Goal: Task Accomplishment & Management: Use online tool/utility

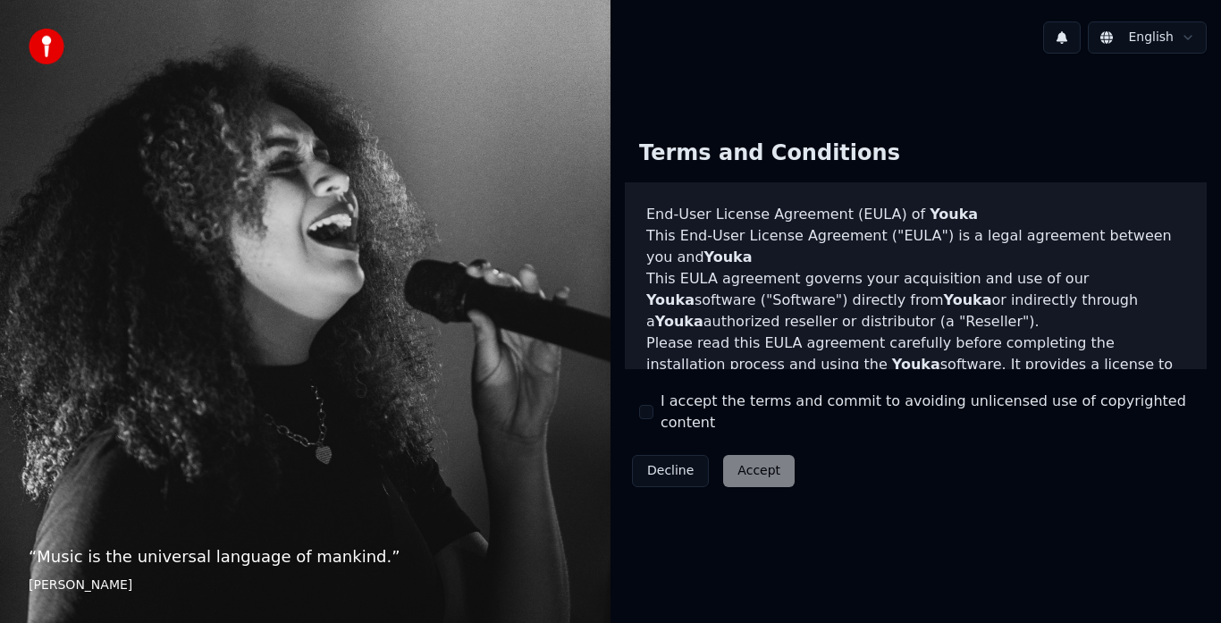
click at [645, 415] on button "I accept the terms and commit to avoiding unlicensed use of copyrighted content" at bounding box center [646, 412] width 14 height 14
click at [744, 471] on button "Accept" at bounding box center [759, 471] width 72 height 32
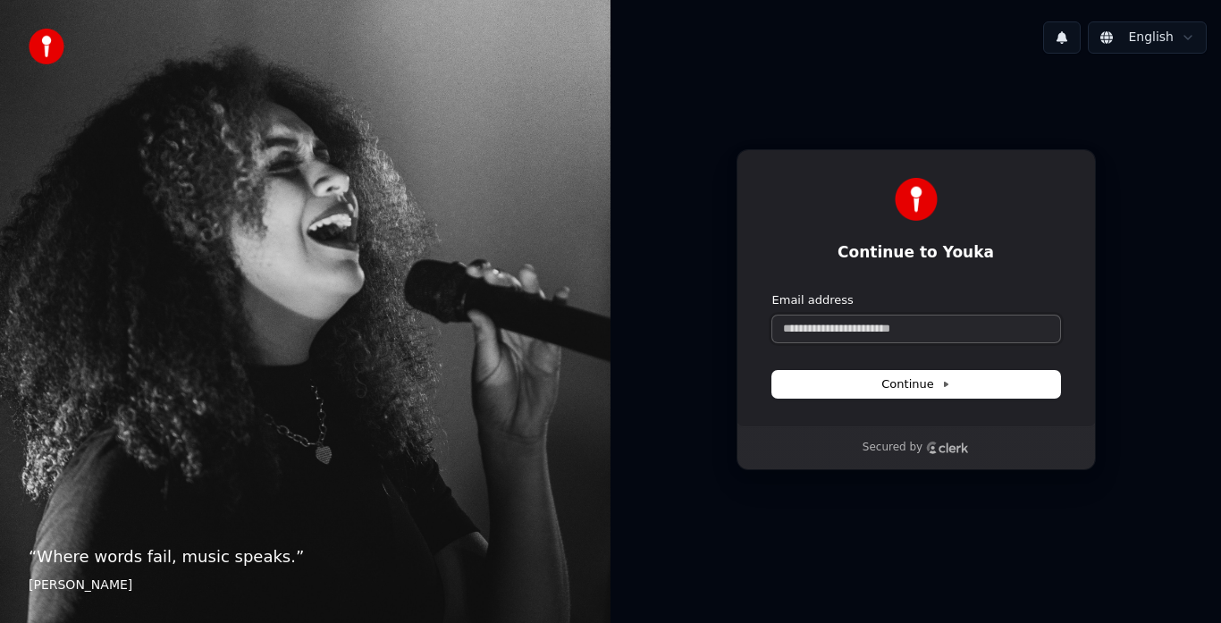
click at [915, 332] on input "Email address" at bounding box center [916, 329] width 288 height 27
click at [923, 389] on span "Continue" at bounding box center [915, 384] width 68 height 16
type input "**********"
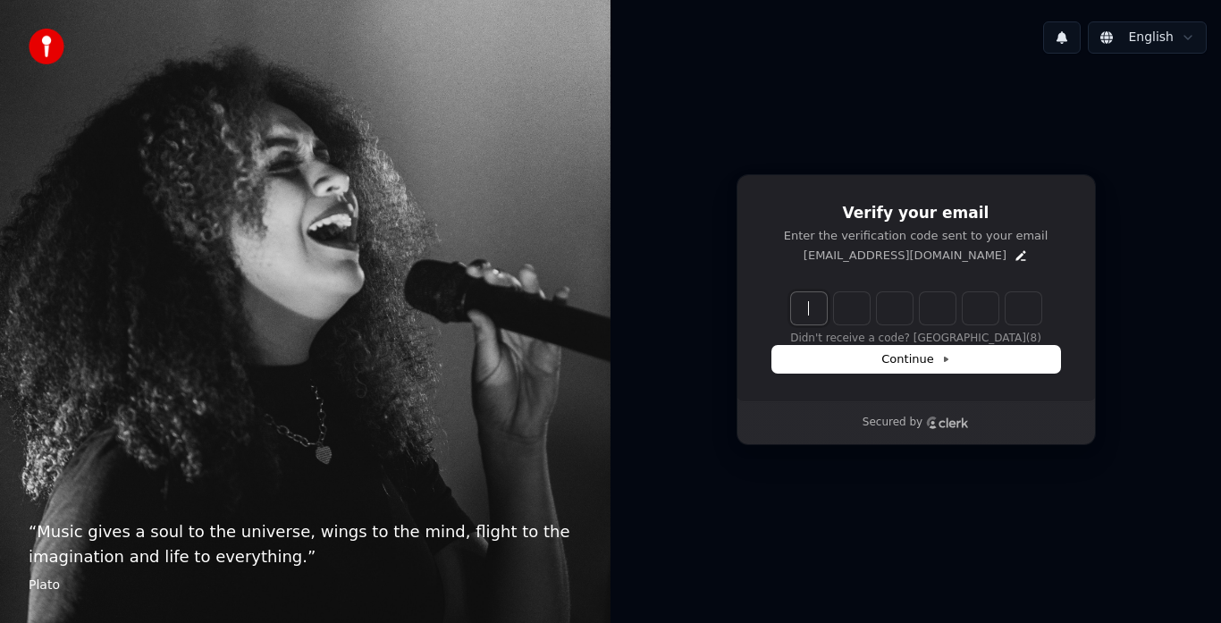
click at [806, 304] on input "Enter verification code" at bounding box center [934, 308] width 286 height 32
type input "******"
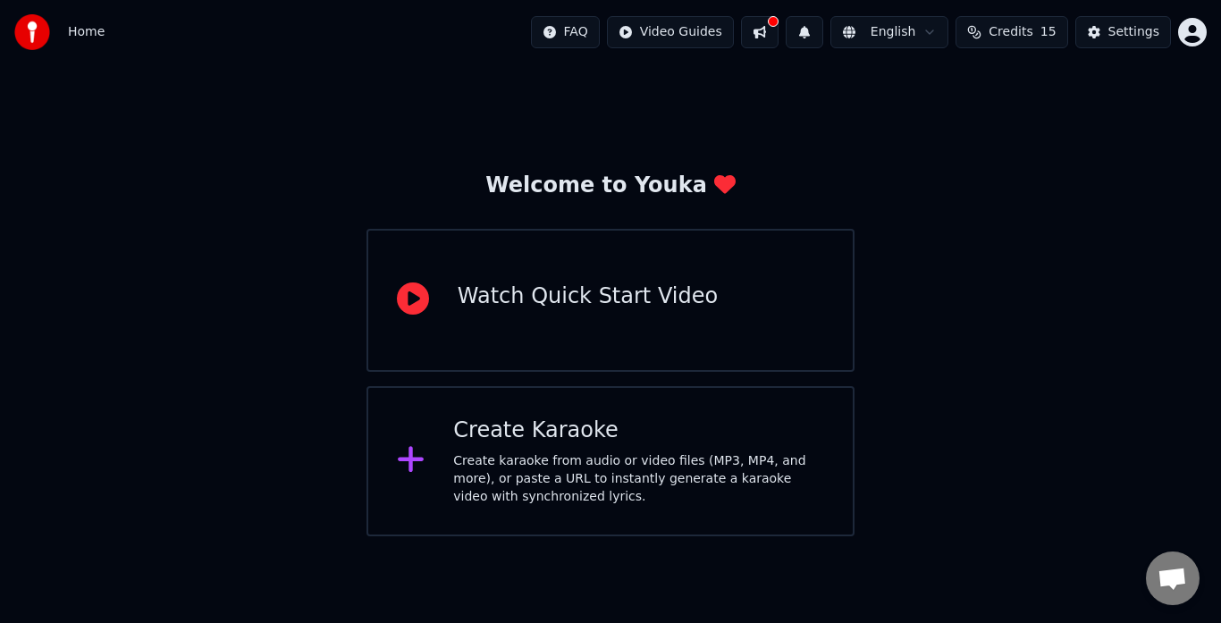
click at [531, 477] on div "Create karaoke from audio or video files (MP3, MP4, and more), or paste a URL t…" at bounding box center [638, 479] width 371 height 54
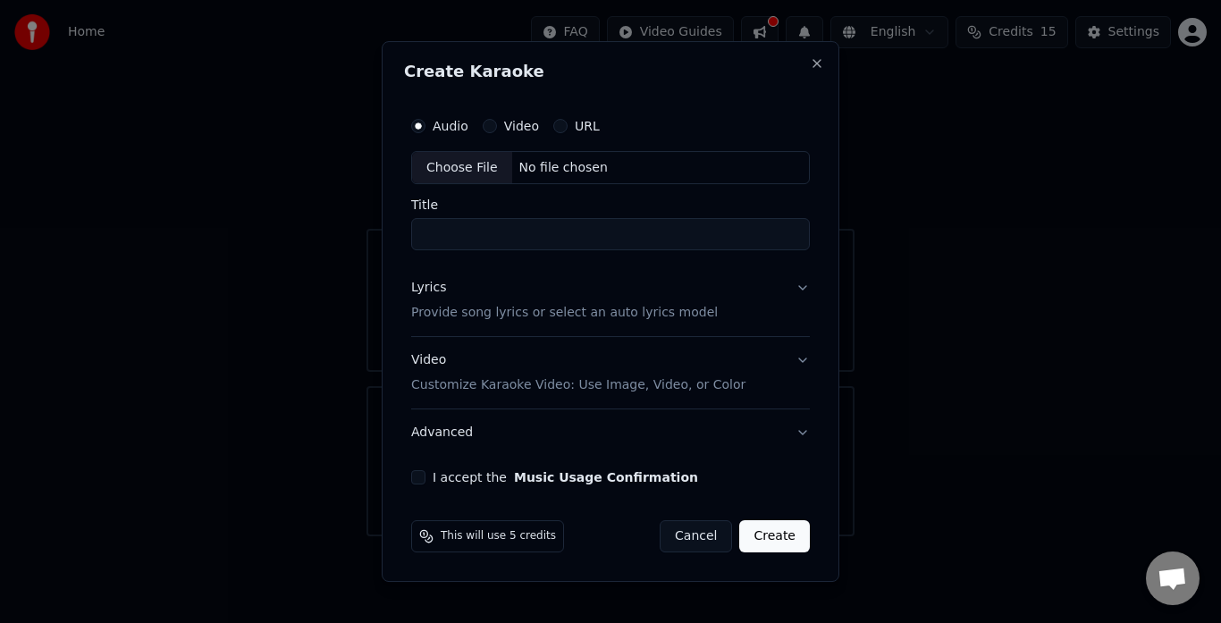
click at [451, 123] on label "Audio" at bounding box center [451, 126] width 36 height 13
click at [426, 123] on button "Audio" at bounding box center [418, 126] width 14 height 14
click at [801, 283] on button "Lyrics Provide song lyrics or select an auto lyrics model" at bounding box center [610, 302] width 399 height 72
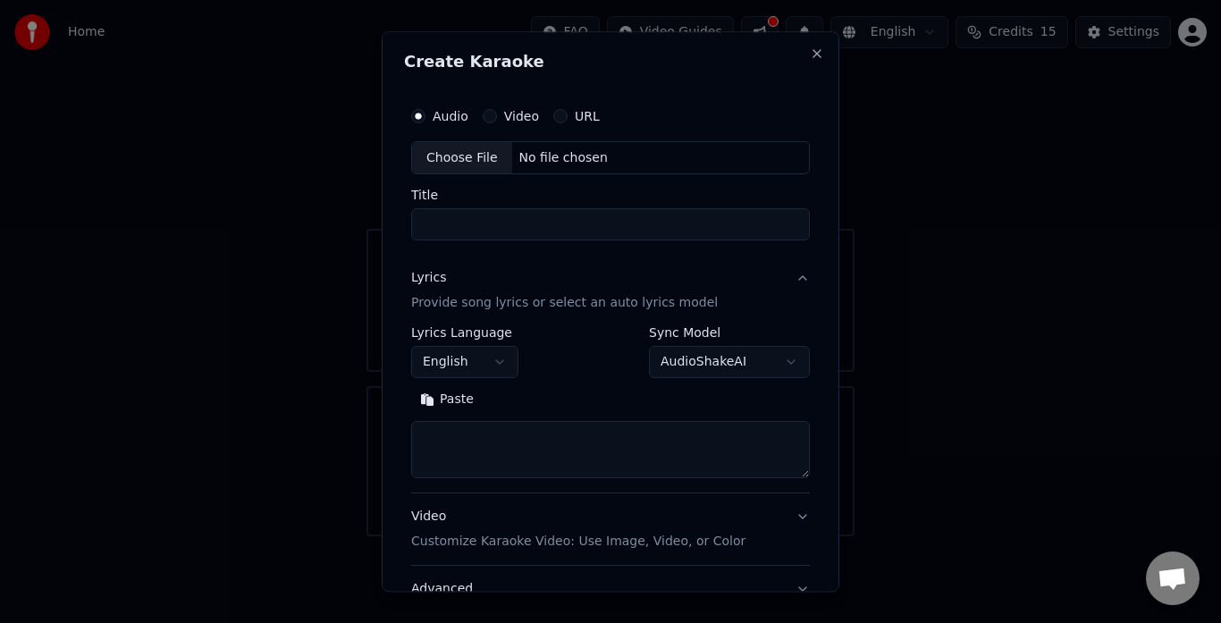
click at [586, 444] on textarea at bounding box center [610, 450] width 399 height 57
click at [493, 221] on input "Title" at bounding box center [610, 225] width 399 height 32
click at [486, 227] on input "Title" at bounding box center [610, 225] width 399 height 32
click at [566, 155] on div "No file chosen" at bounding box center [563, 158] width 103 height 18
type input "**********"
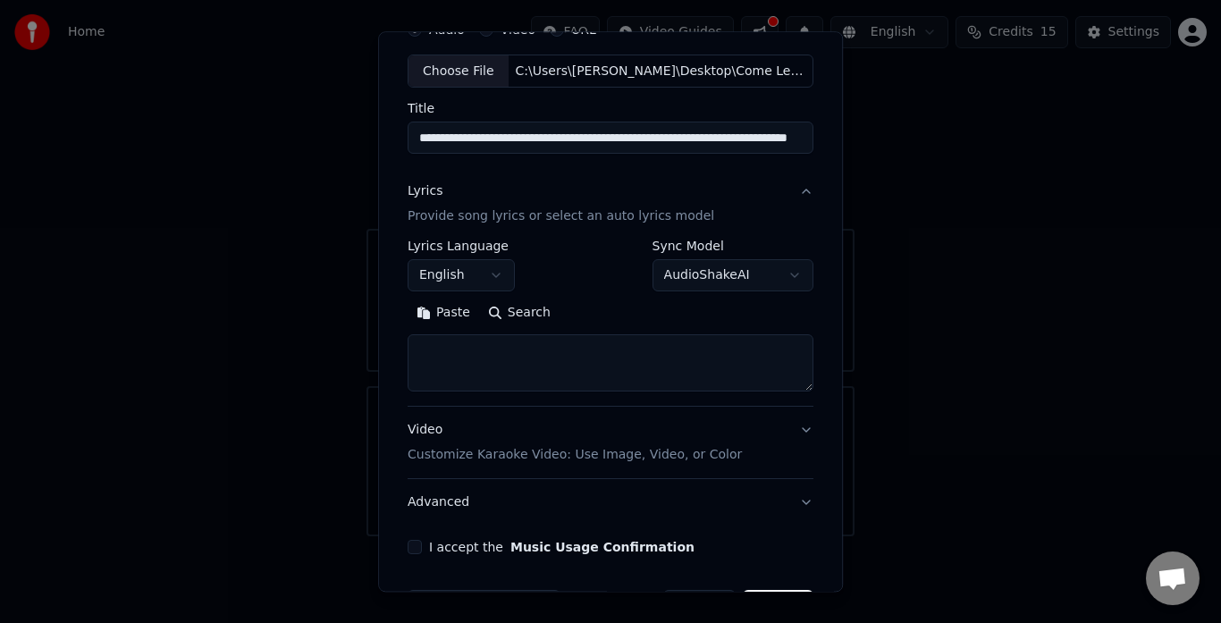
scroll to position [147, 0]
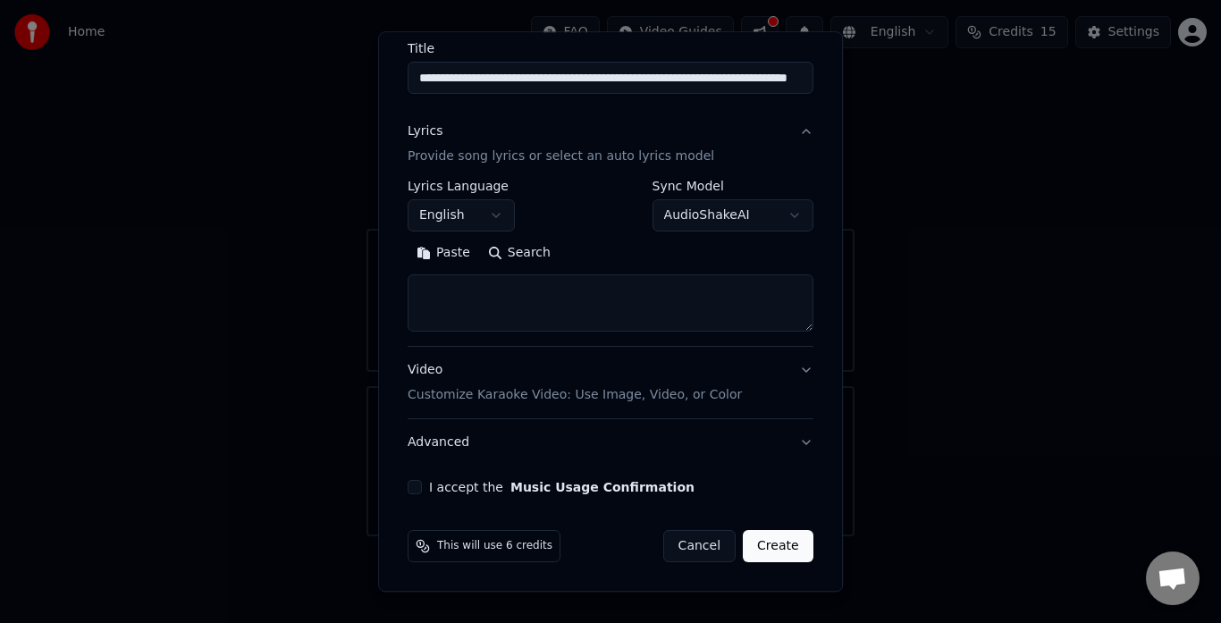
click at [794, 368] on button "Video Customize Karaoke Video: Use Image, Video, or Color" at bounding box center [611, 384] width 406 height 72
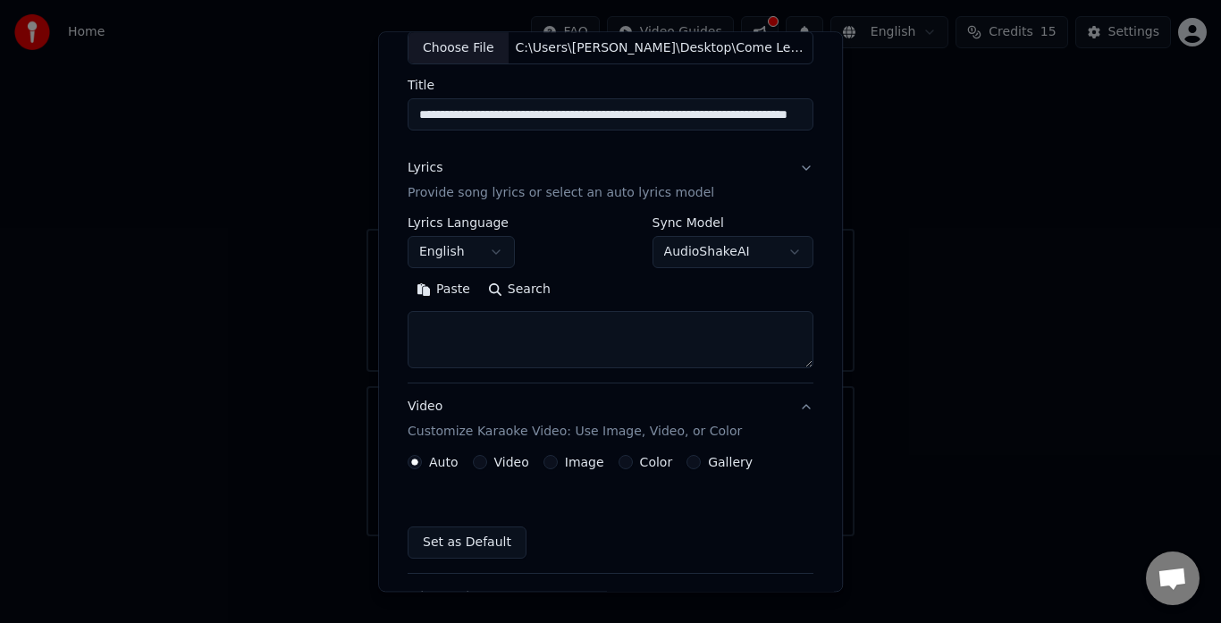
scroll to position [99, 0]
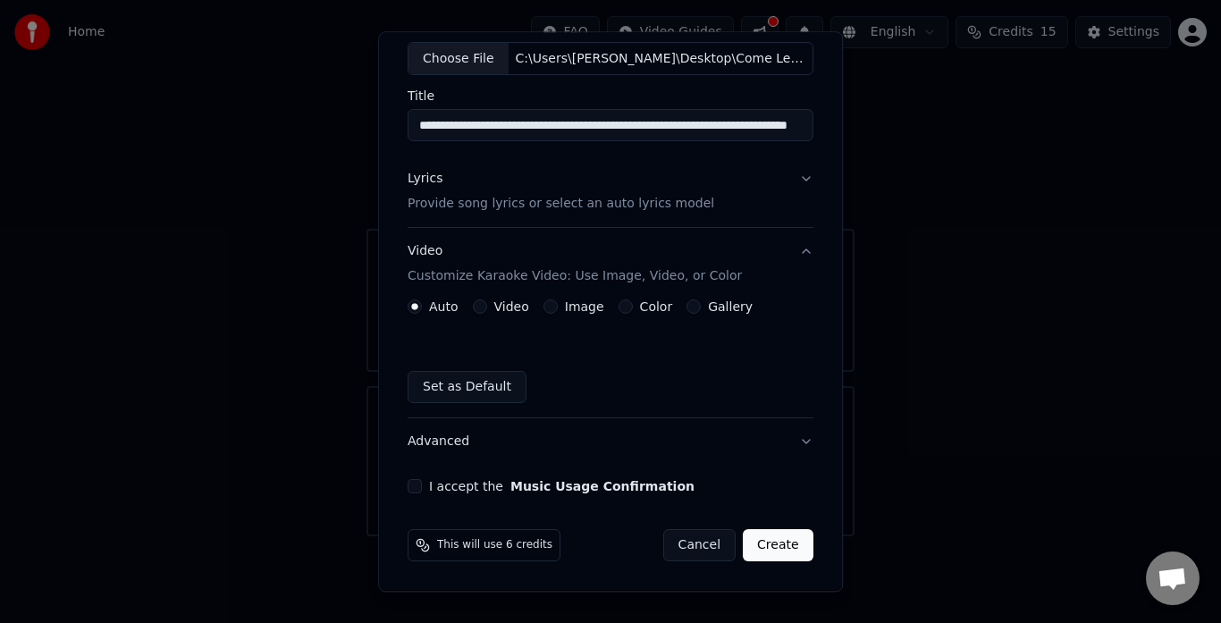
click at [411, 485] on button "I accept the Music Usage Confirmation" at bounding box center [415, 487] width 14 height 14
click at [611, 204] on p "Provide song lyrics or select an auto lyrics model" at bounding box center [561, 205] width 307 height 18
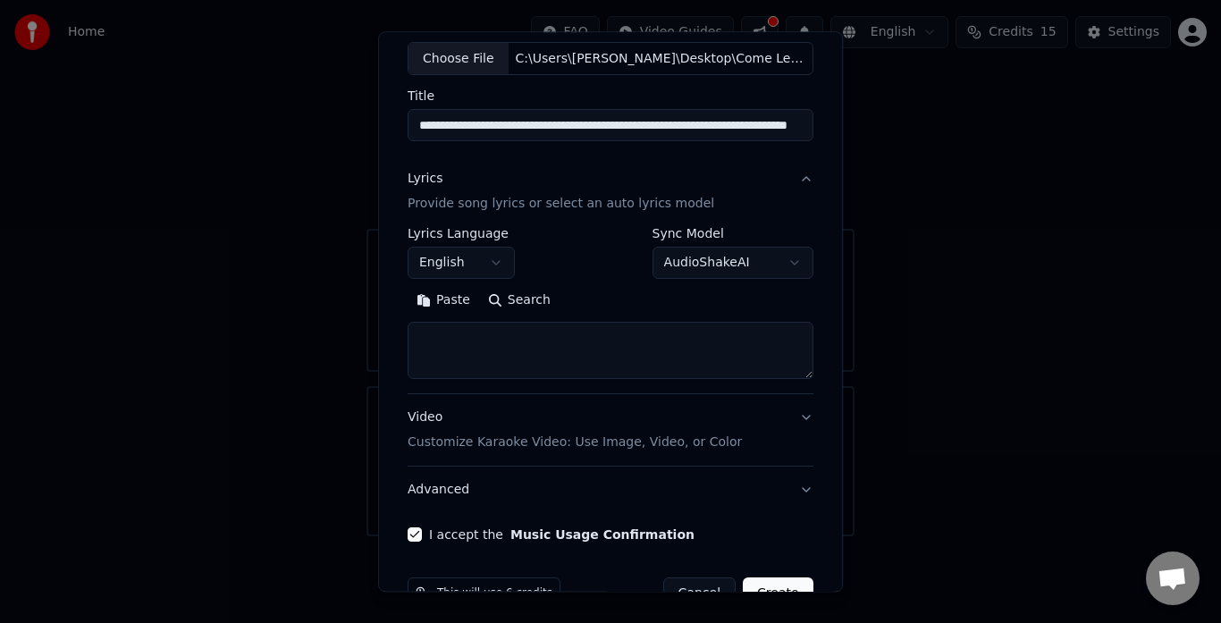
click at [611, 204] on p "Provide song lyrics or select an auto lyrics model" at bounding box center [561, 205] width 307 height 18
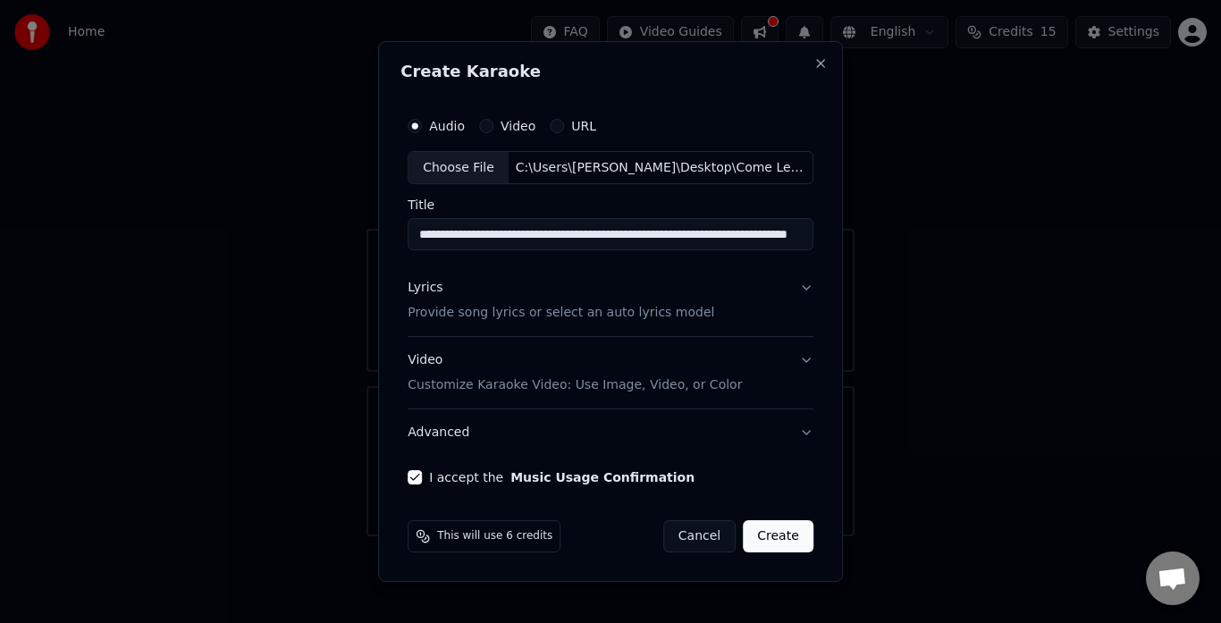
click at [772, 543] on button "Create" at bounding box center [778, 536] width 71 height 32
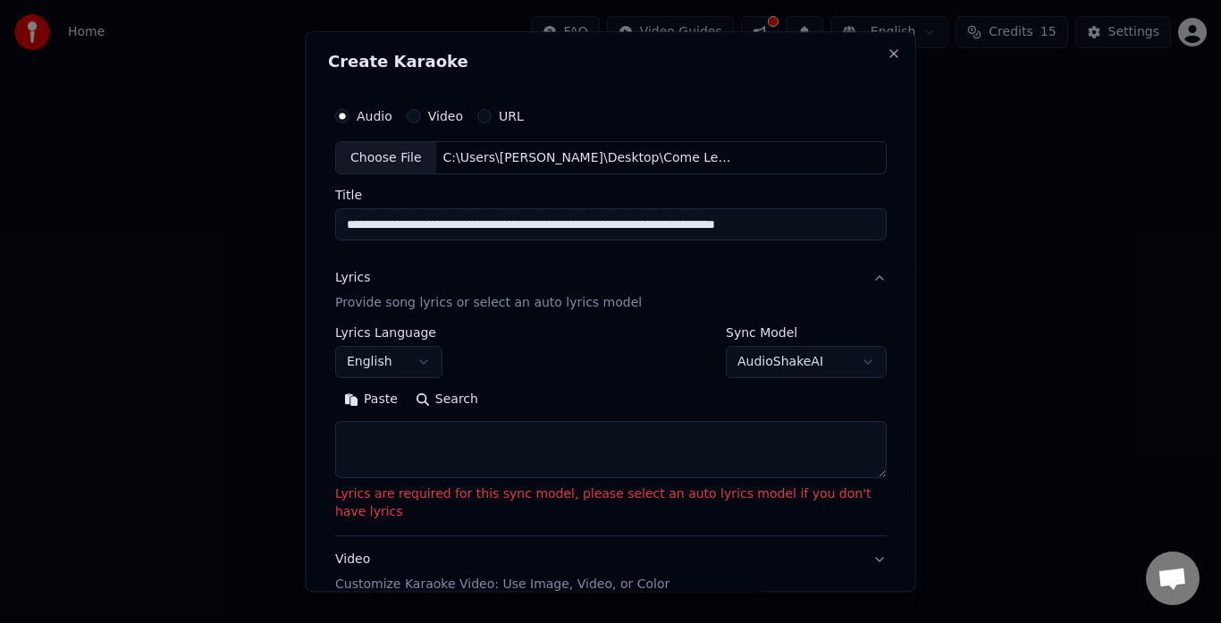
click at [831, 356] on body "**********" at bounding box center [610, 268] width 1221 height 536
click at [625, 379] on body "**********" at bounding box center [610, 268] width 1221 height 536
click at [586, 300] on p "Provide song lyrics or select an auto lyrics model" at bounding box center [488, 304] width 307 height 18
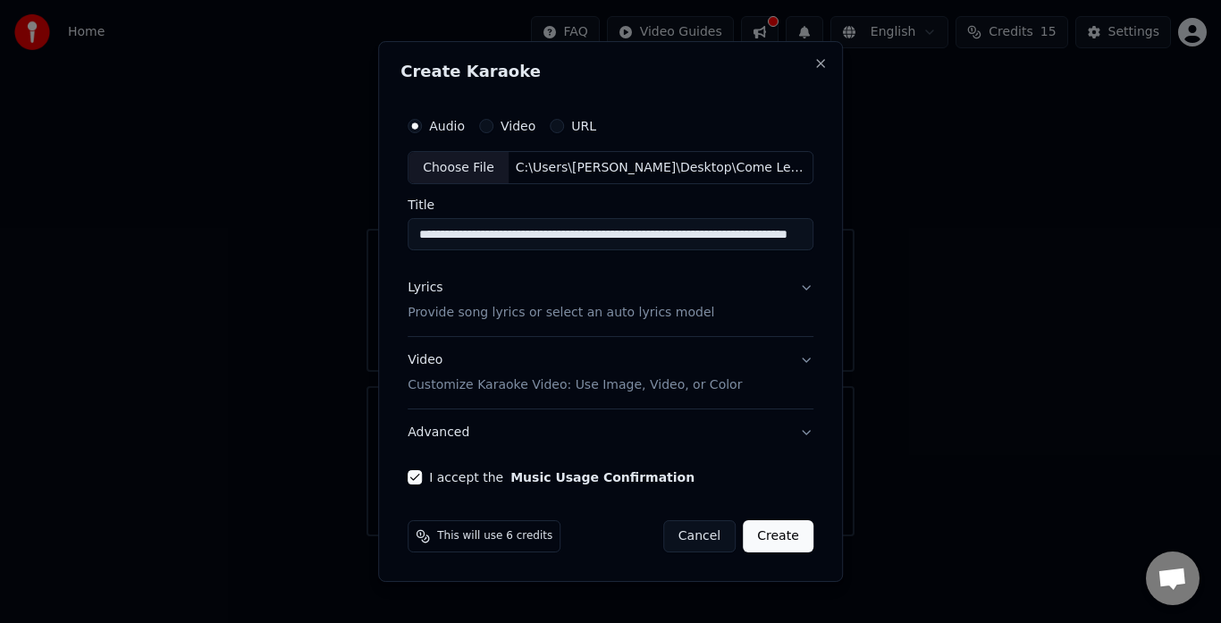
click at [586, 300] on div "Lyrics Provide song lyrics or select an auto lyrics model" at bounding box center [561, 301] width 307 height 43
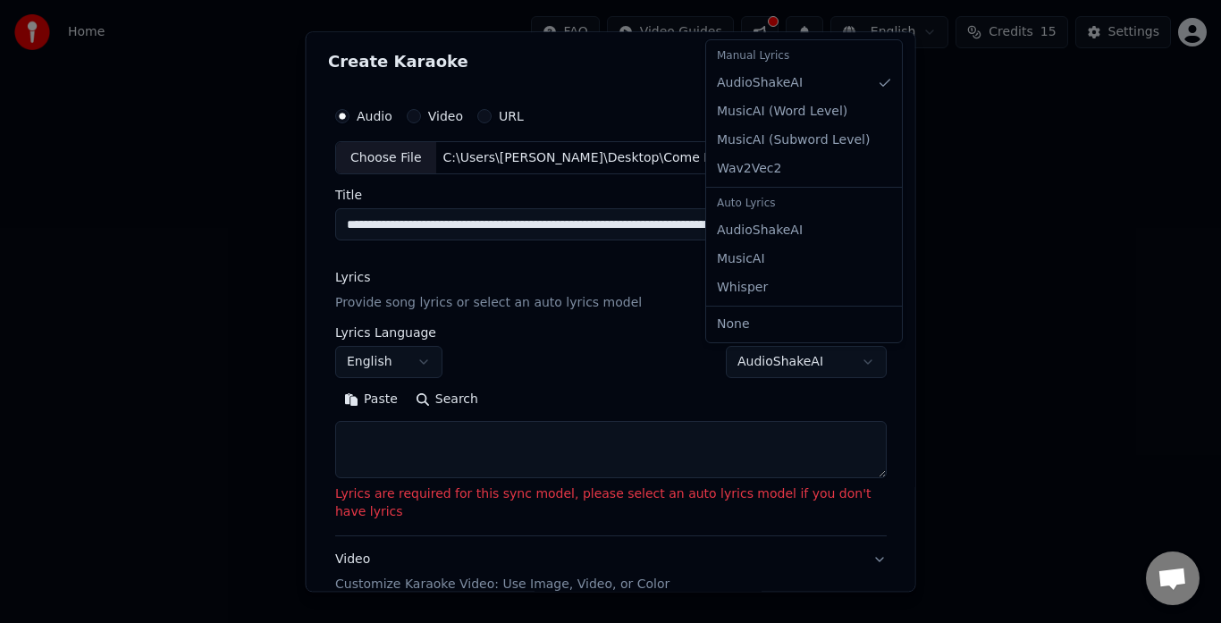
click at [835, 358] on body "**********" at bounding box center [610, 268] width 1221 height 536
select select "**********"
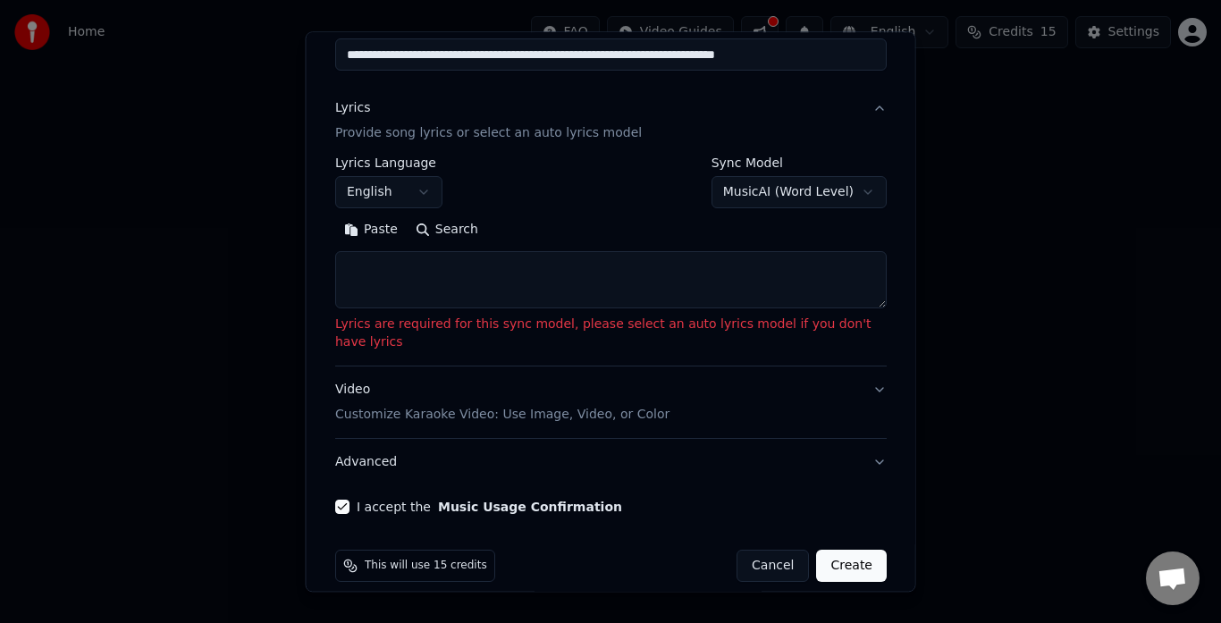
scroll to position [172, 0]
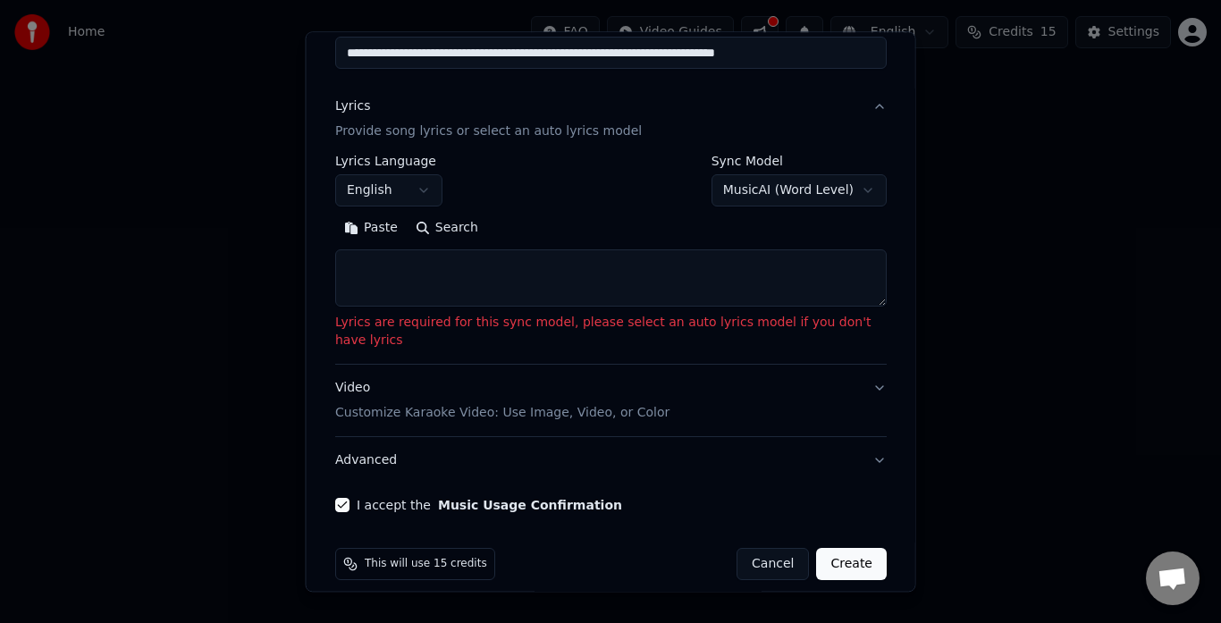
click at [841, 549] on button "Create" at bounding box center [851, 565] width 71 height 32
click at [832, 549] on button "Create" at bounding box center [851, 565] width 71 height 32
drag, startPoint x: 689, startPoint y: 353, endPoint x: 687, endPoint y: 343, distance: 10.0
click at [689, 366] on button "Video Customize Karaoke Video: Use Image, Video, or Color" at bounding box center [611, 402] width 552 height 72
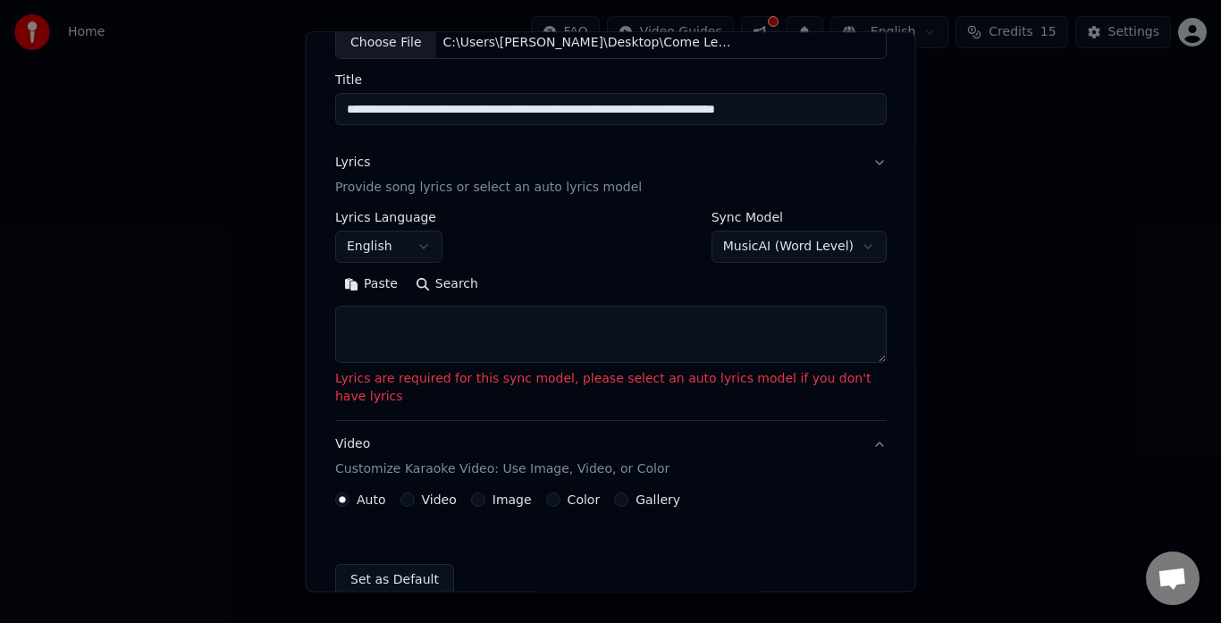
scroll to position [99, 0]
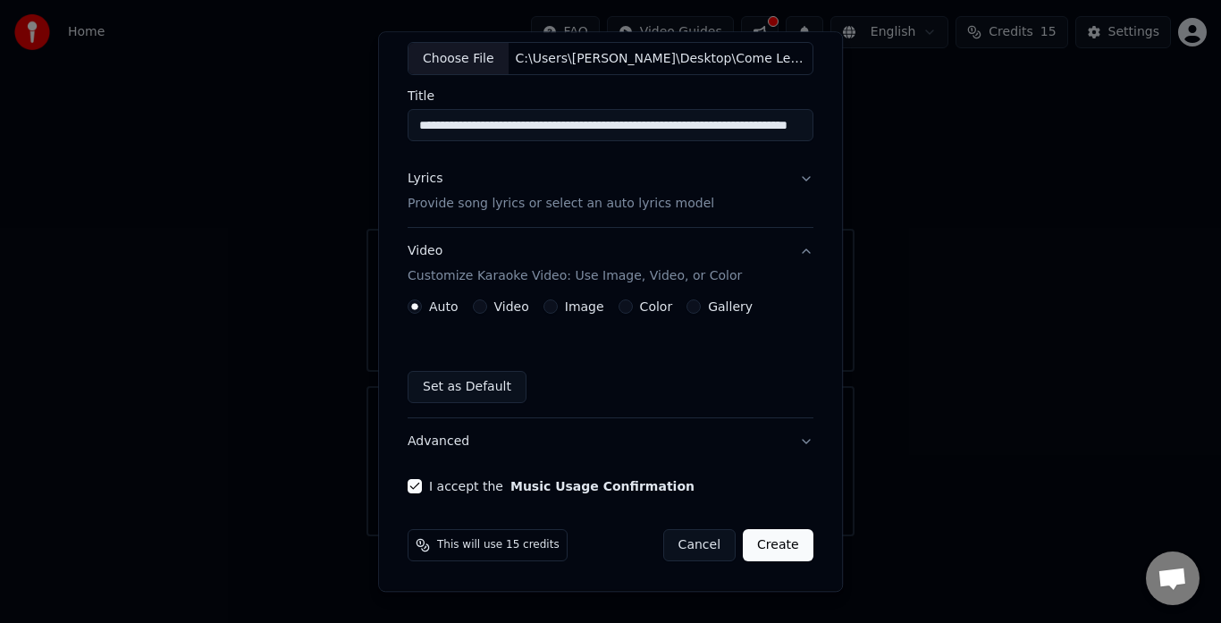
click at [785, 546] on button "Create" at bounding box center [778, 546] width 71 height 32
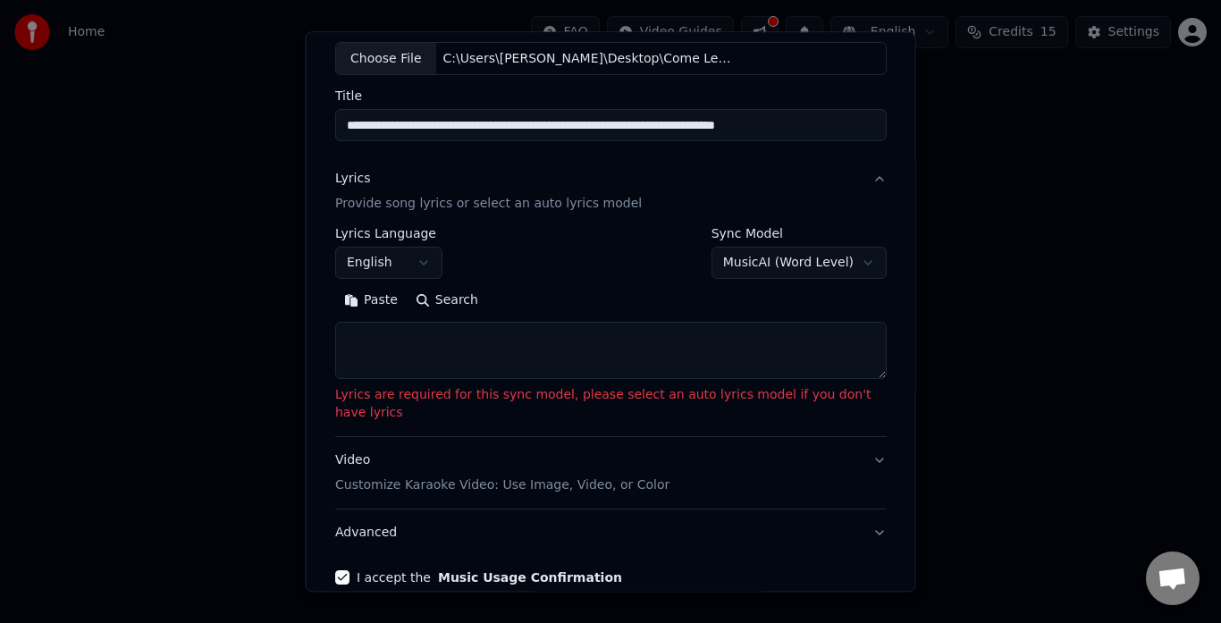
click at [469, 343] on textarea at bounding box center [611, 351] width 552 height 57
click at [486, 350] on textarea at bounding box center [611, 351] width 552 height 57
paste textarea "**********"
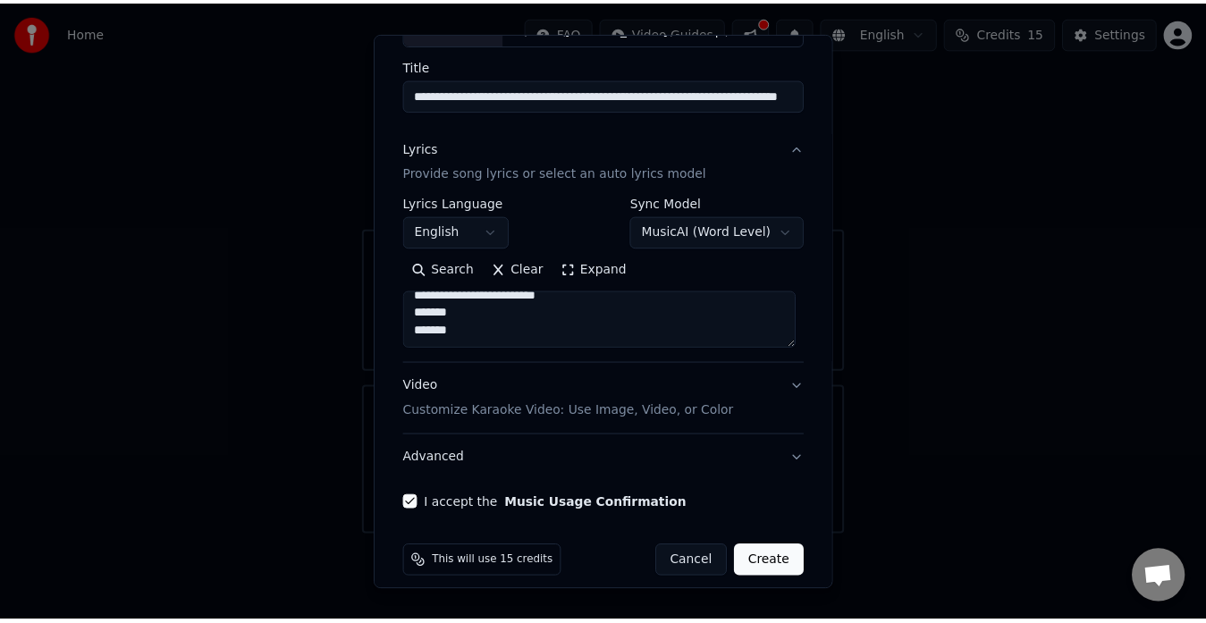
scroll to position [147, 0]
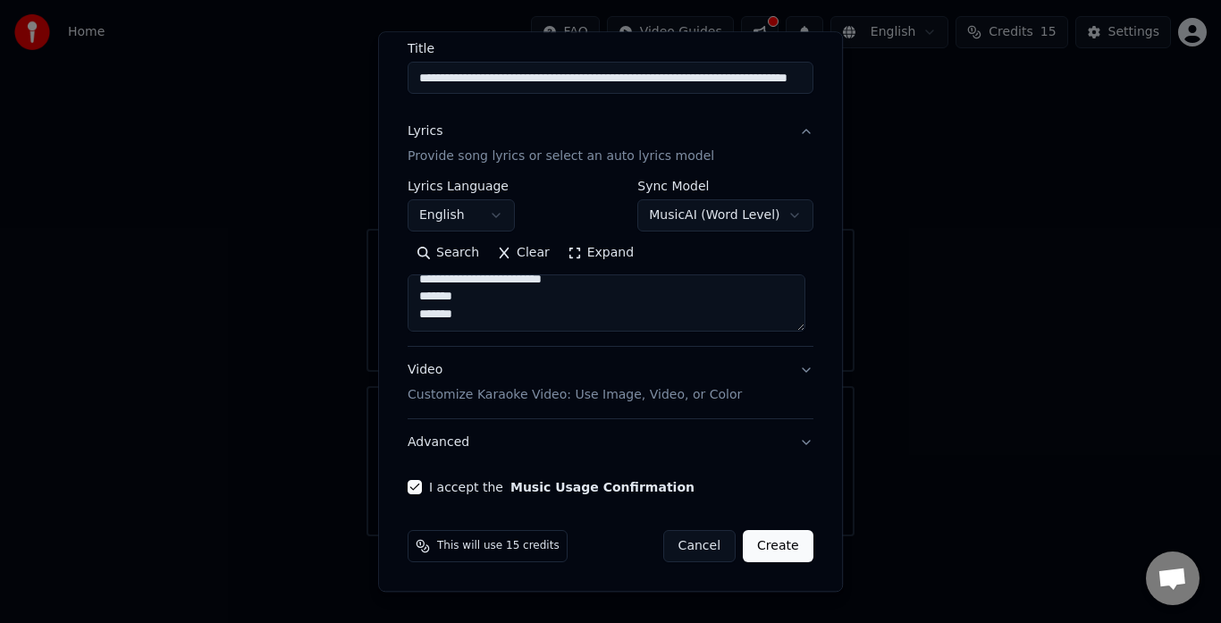
type textarea "**********"
click at [762, 510] on form "**********" at bounding box center [611, 258] width 420 height 626
click at [769, 548] on button "Create" at bounding box center [778, 547] width 71 height 32
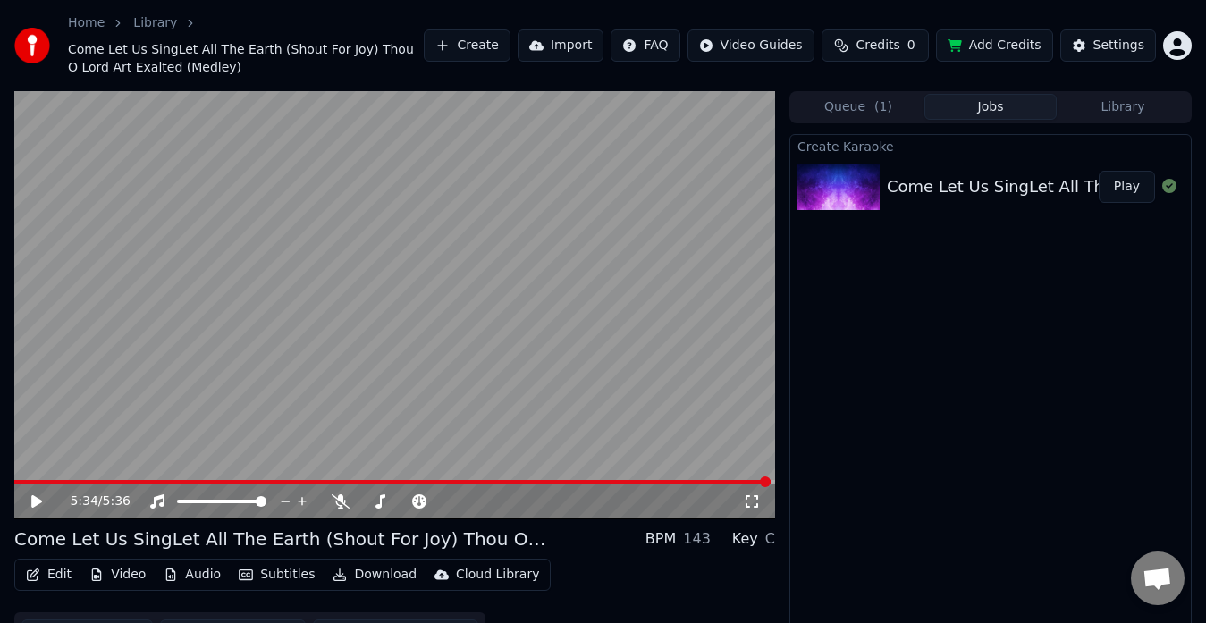
click at [760, 486] on span at bounding box center [765, 481] width 11 height 11
click at [21, 476] on span at bounding box center [26, 481] width 11 height 11
click at [14, 478] on span at bounding box center [19, 481] width 11 height 11
click at [33, 503] on icon at bounding box center [36, 501] width 11 height 13
click at [33, 502] on icon at bounding box center [36, 501] width 9 height 11
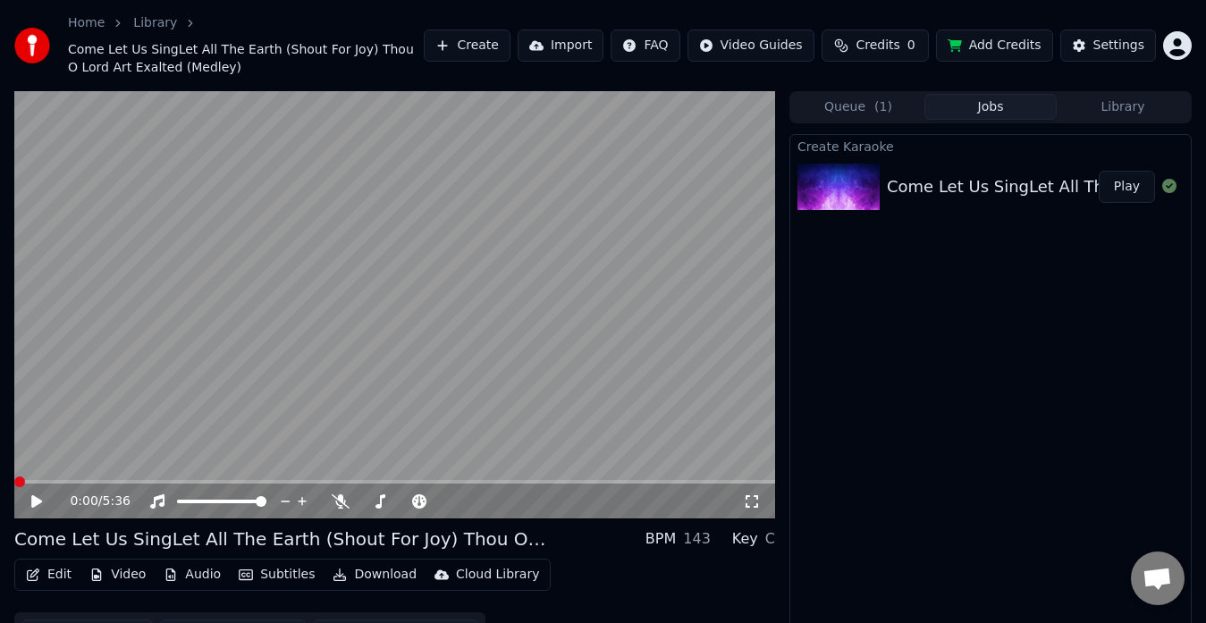
click at [14, 487] on span at bounding box center [19, 481] width 11 height 11
click at [355, 573] on button "Download" at bounding box center [374, 574] width 98 height 25
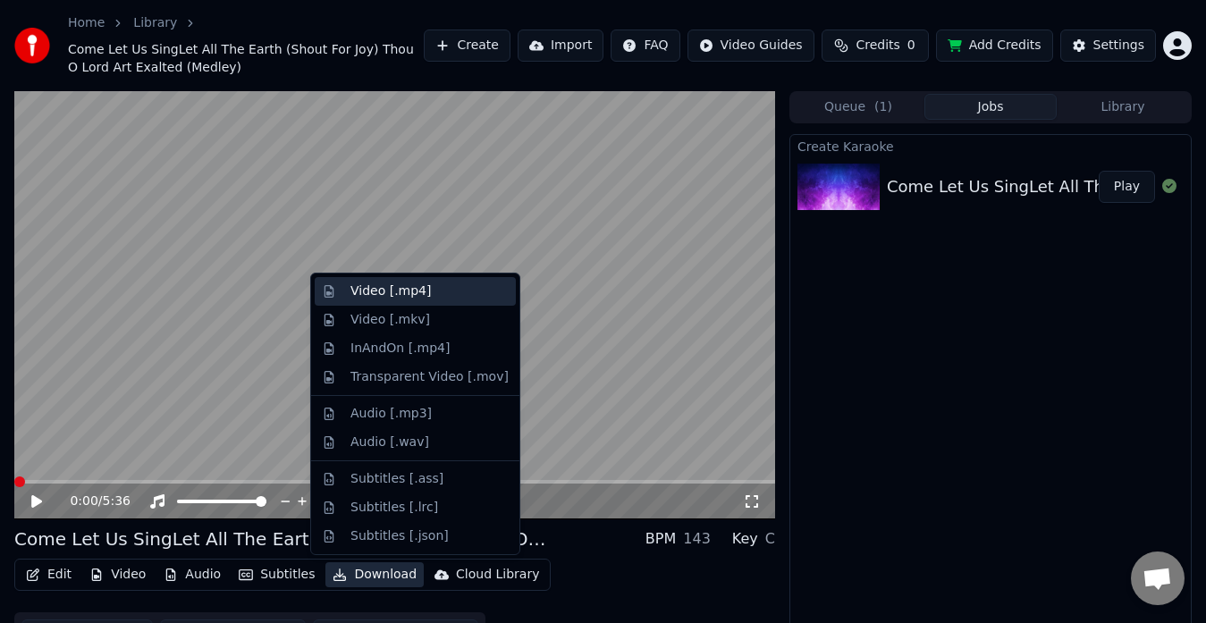
click at [374, 293] on div "Video [.mp4]" at bounding box center [390, 291] width 80 height 18
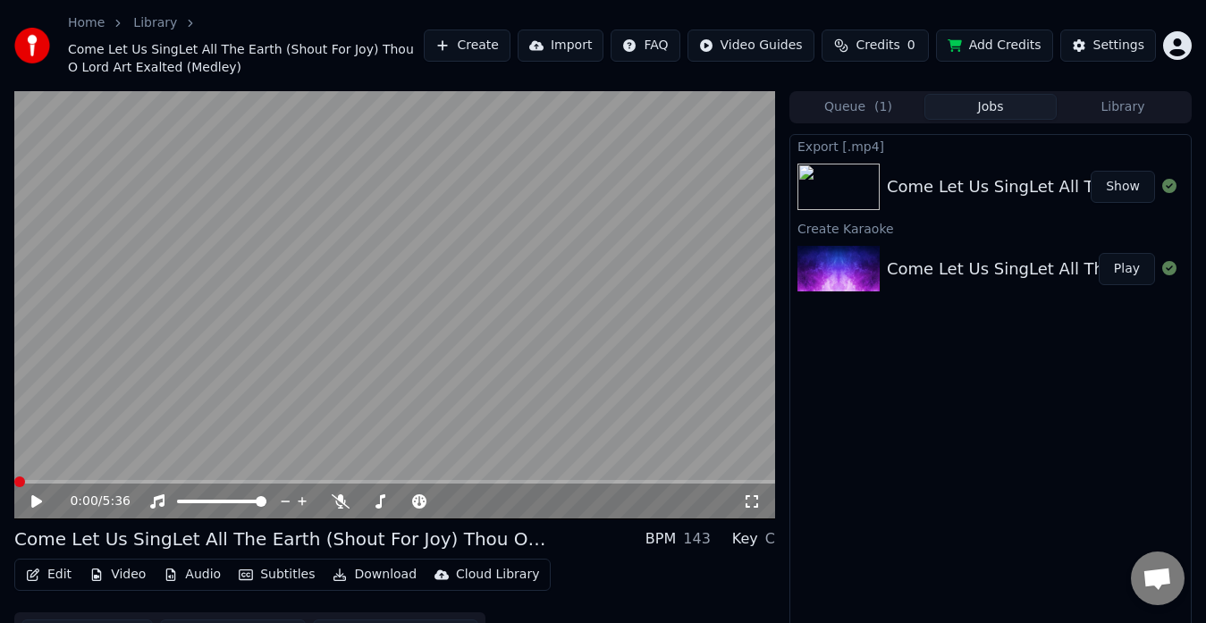
click at [1138, 182] on button "Show" at bounding box center [1123, 187] width 64 height 32
